Goal: Information Seeking & Learning: Learn about a topic

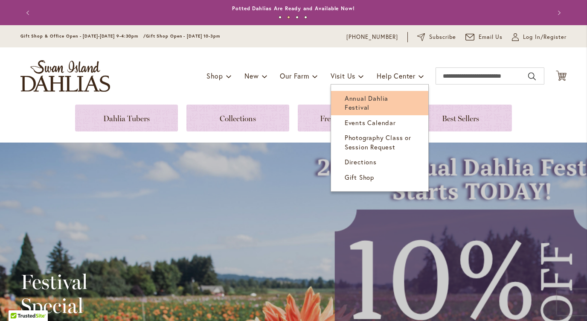
click at [356, 96] on span "Annual Dahlia Festival" at bounding box center [365, 102] width 43 height 17
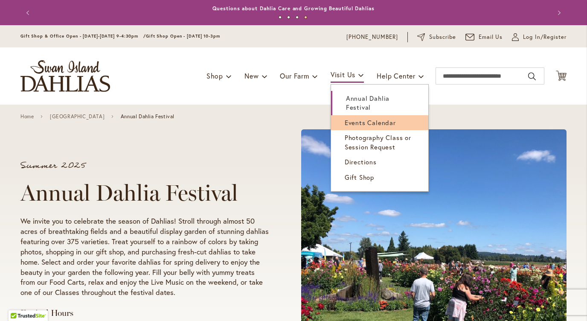
click at [359, 119] on span "Events Calendar" at bounding box center [369, 122] width 51 height 9
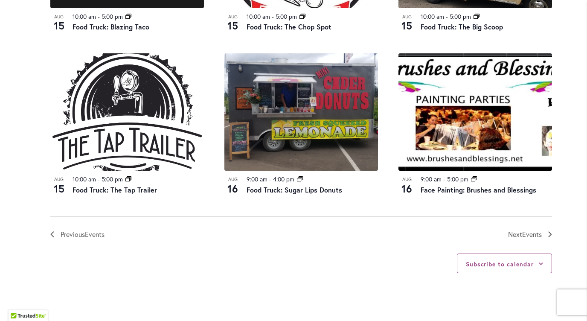
scroll to position [929, 0]
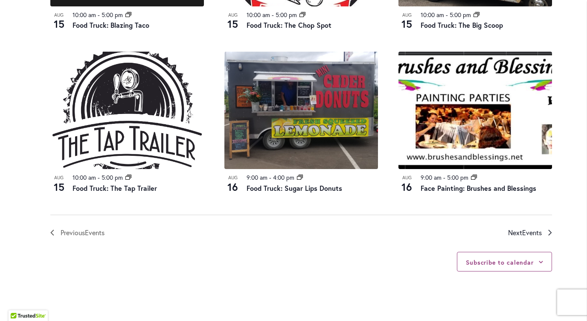
click at [522, 234] on span "Events" at bounding box center [532, 232] width 20 height 9
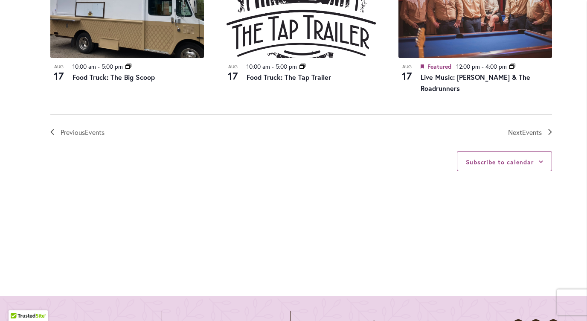
scroll to position [1056, 0]
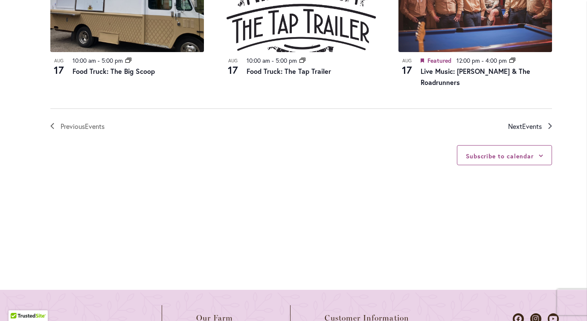
click at [548, 124] on icon "Next Events" at bounding box center [549, 126] width 3 height 6
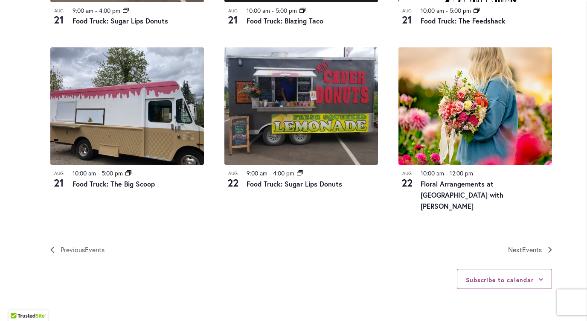
scroll to position [945, 0]
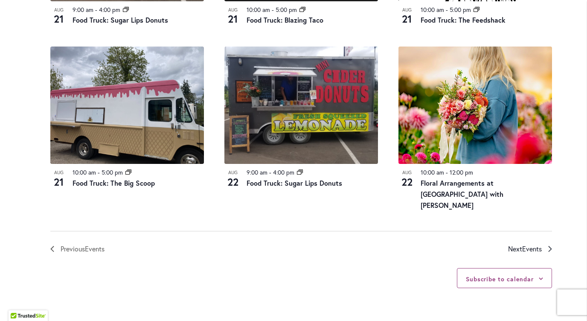
click at [548, 246] on icon "Next Events" at bounding box center [549, 249] width 3 height 6
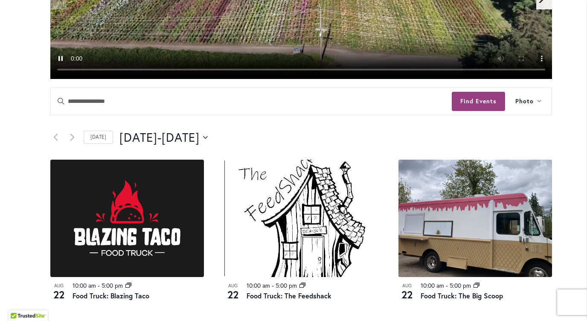
scroll to position [272, 0]
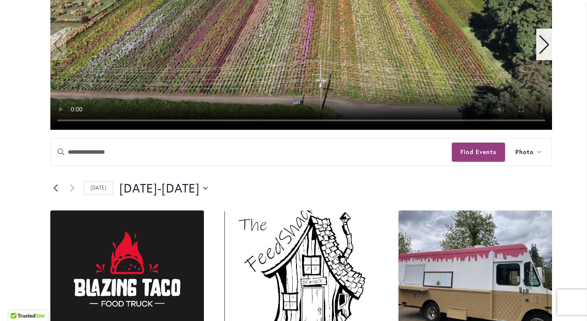
click at [53, 189] on icon "Previous Events" at bounding box center [55, 188] width 5 height 8
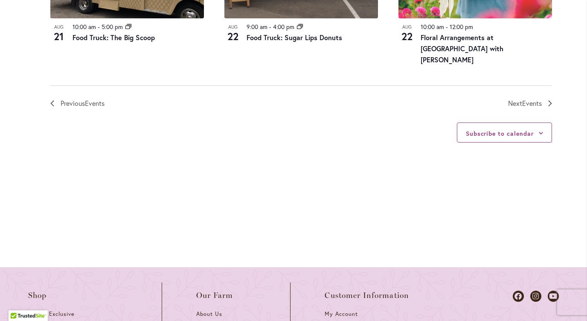
scroll to position [1107, 0]
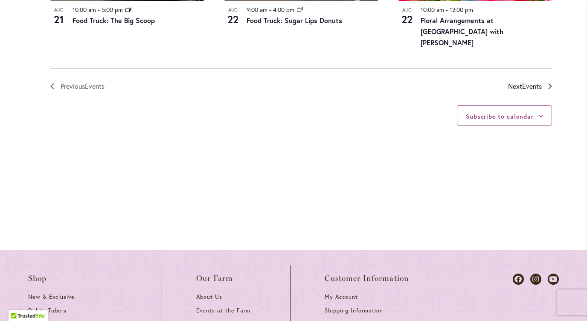
click at [548, 87] on icon "Next Events" at bounding box center [550, 86] width 4 height 6
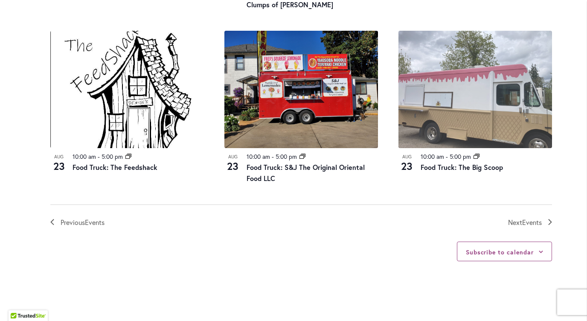
scroll to position [956, 0]
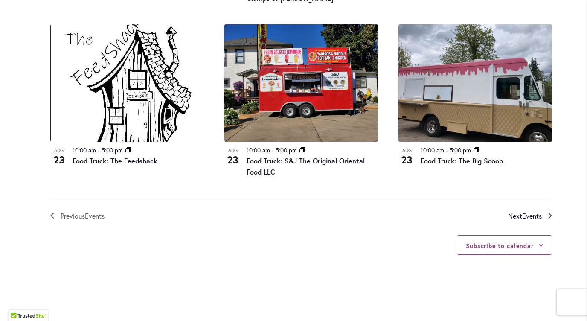
click at [548, 216] on icon "Next Events" at bounding box center [549, 216] width 3 height 6
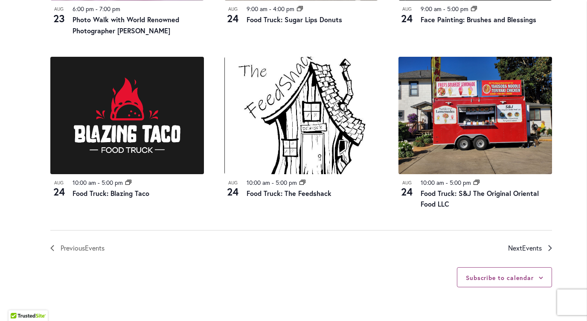
click at [548, 245] on icon "Next Events" at bounding box center [549, 248] width 3 height 6
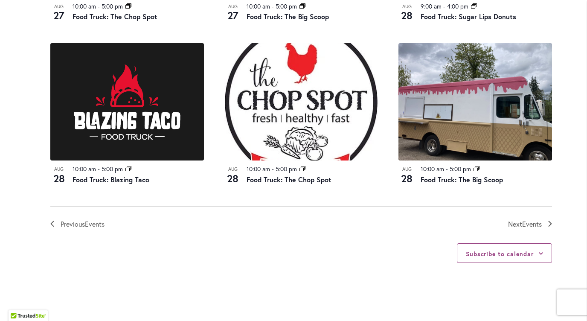
scroll to position [951, 0]
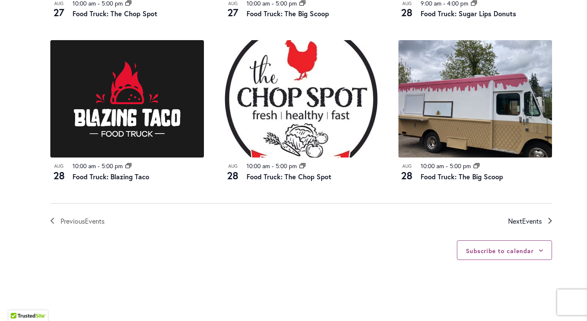
click at [548, 217] on icon "Next Events" at bounding box center [550, 220] width 4 height 6
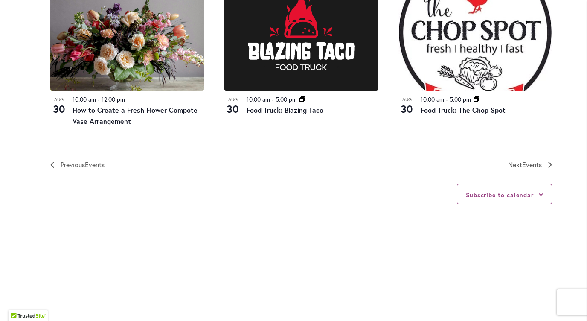
scroll to position [1035, 0]
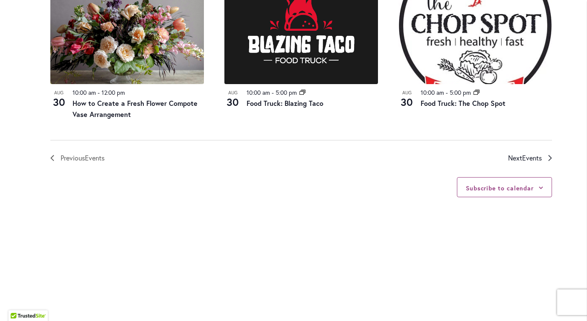
click at [548, 155] on icon "Next Events" at bounding box center [549, 158] width 3 height 6
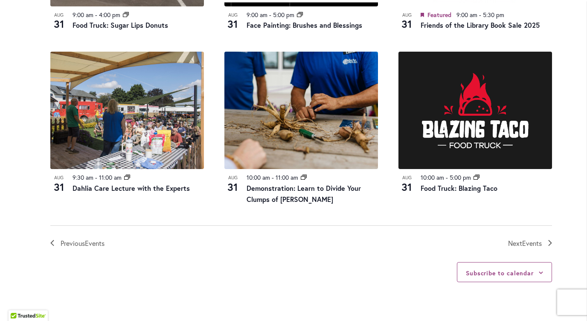
scroll to position [939, 0]
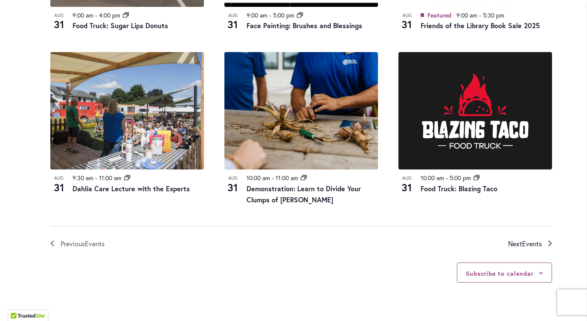
click at [548, 243] on icon "Next Events" at bounding box center [549, 243] width 3 height 6
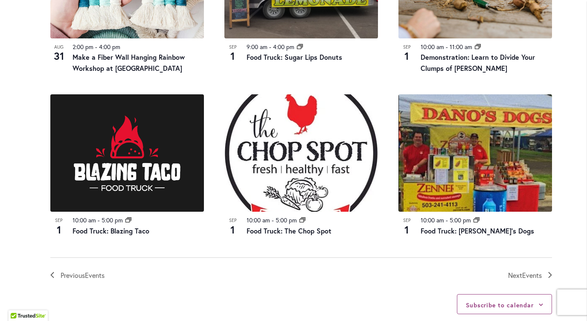
scroll to position [909, 0]
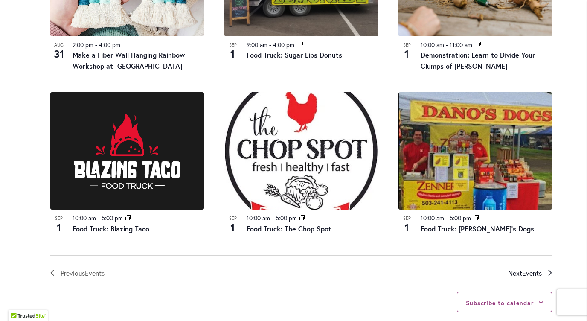
click at [548, 270] on icon "Next Events" at bounding box center [550, 272] width 4 height 6
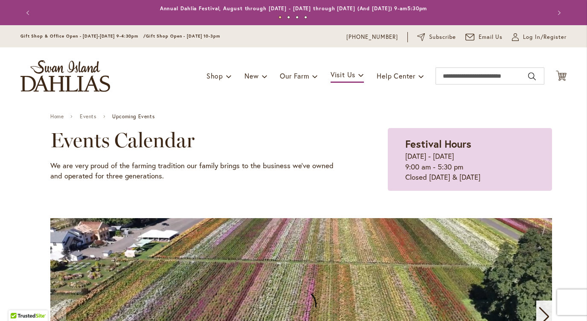
scroll to position [0, 0]
